Goal: Task Accomplishment & Management: Complete application form

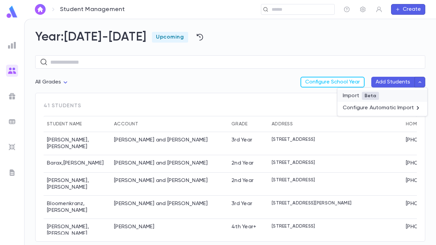
click at [351, 97] on li "Import Beta" at bounding box center [382, 96] width 90 height 12
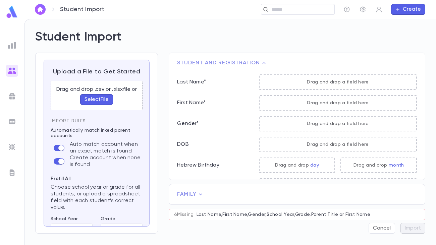
click at [96, 102] on button "Select File" at bounding box center [96, 99] width 33 height 11
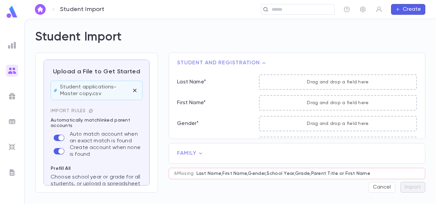
click at [89, 112] on icon "button" at bounding box center [91, 111] width 5 height 5
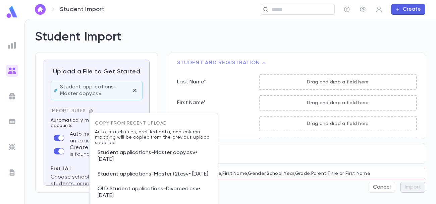
click at [159, 158] on p "Student applications-Master copy.csv • 8/18/2025" at bounding box center [153, 156] width 117 height 21
type input "****"
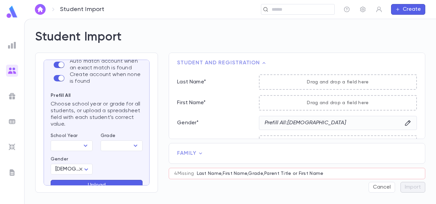
scroll to position [125, 0]
click at [77, 149] on input "School Year" at bounding box center [66, 145] width 27 height 9
click at [75, 160] on li "2025-2026" at bounding box center [73, 158] width 46 height 11
type input "*********"
click at [120, 147] on input "Grade" at bounding box center [116, 145] width 27 height 9
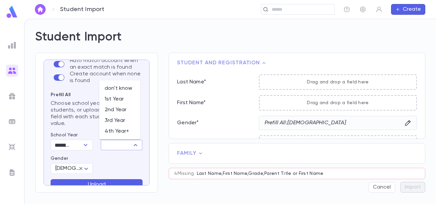
click at [115, 156] on div "Prefill All Choose school year or grade for all students, or upload a spreadshe…" at bounding box center [93, 130] width 100 height 87
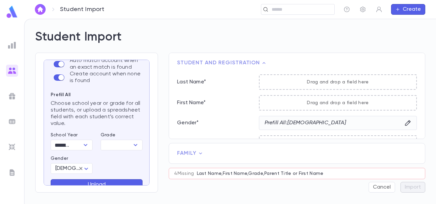
scroll to position [138, 0]
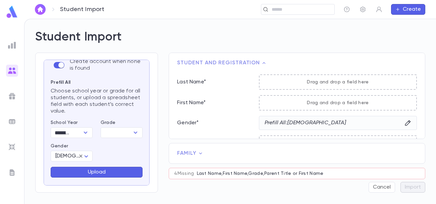
click at [125, 172] on button "Upload" at bounding box center [97, 172] width 92 height 11
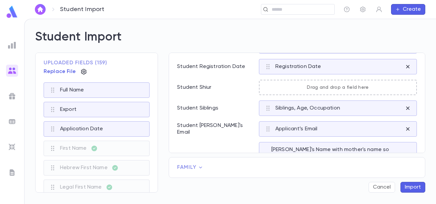
scroll to position [557, 0]
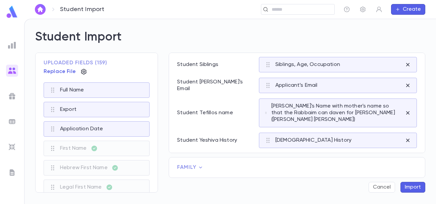
click at [201, 168] on icon at bounding box center [200, 168] width 3 height 2
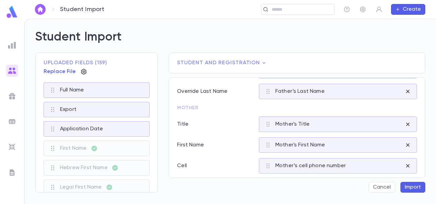
scroll to position [477, 0]
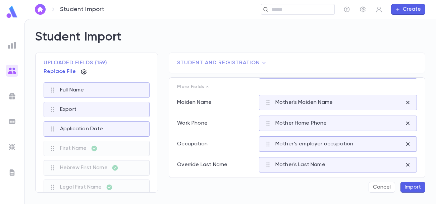
click at [413, 188] on button "Import" at bounding box center [413, 187] width 25 height 11
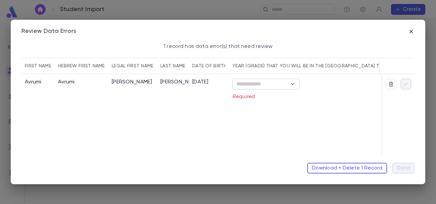
click at [292, 85] on icon "Open" at bounding box center [293, 84] width 8 height 8
click at [263, 116] on li "2nd Year" at bounding box center [265, 118] width 67 height 11
type input "********"
click at [406, 83] on icon "button" at bounding box center [406, 84] width 6 height 7
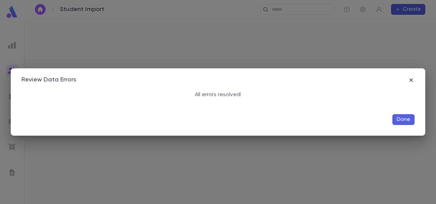
click at [399, 121] on button "Done" at bounding box center [403, 119] width 22 height 11
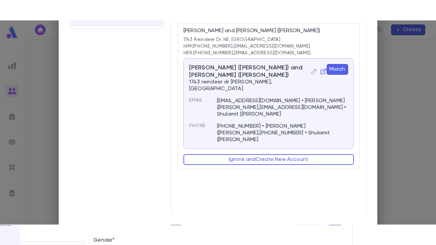
scroll to position [0, 0]
